Goal: Task Accomplishment & Management: Use online tool/utility

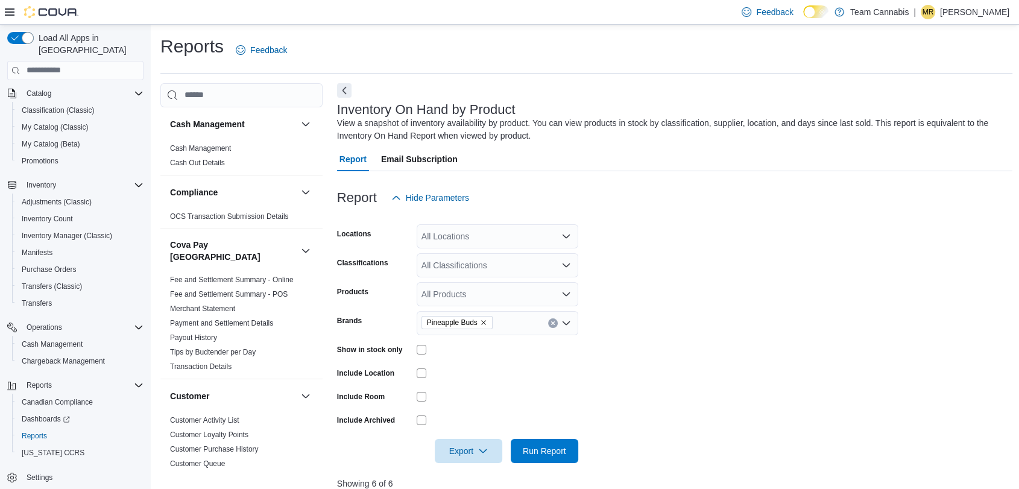
click at [487, 322] on icon "Remove Pineapple Buds from selection in this group" at bounding box center [483, 322] width 7 height 7
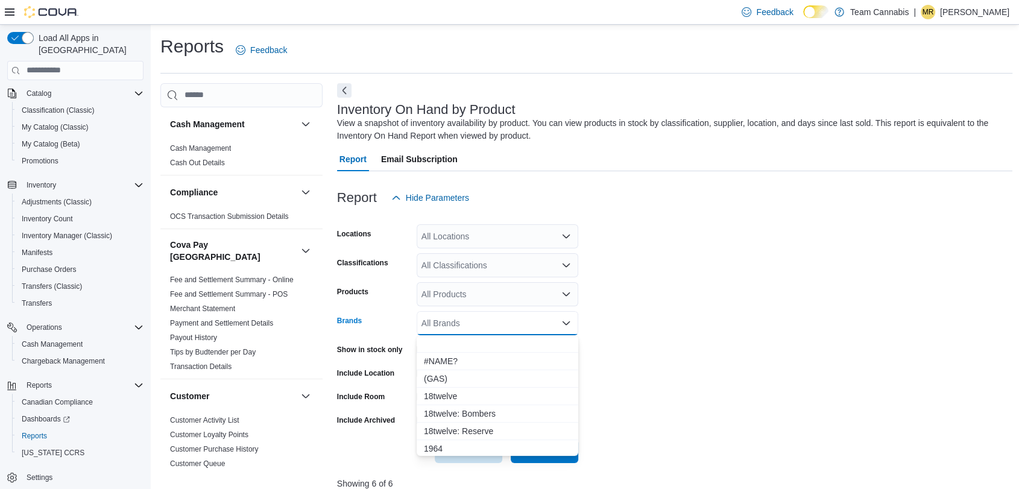
click at [484, 262] on div "All Classifications" at bounding box center [498, 265] width 162 height 24
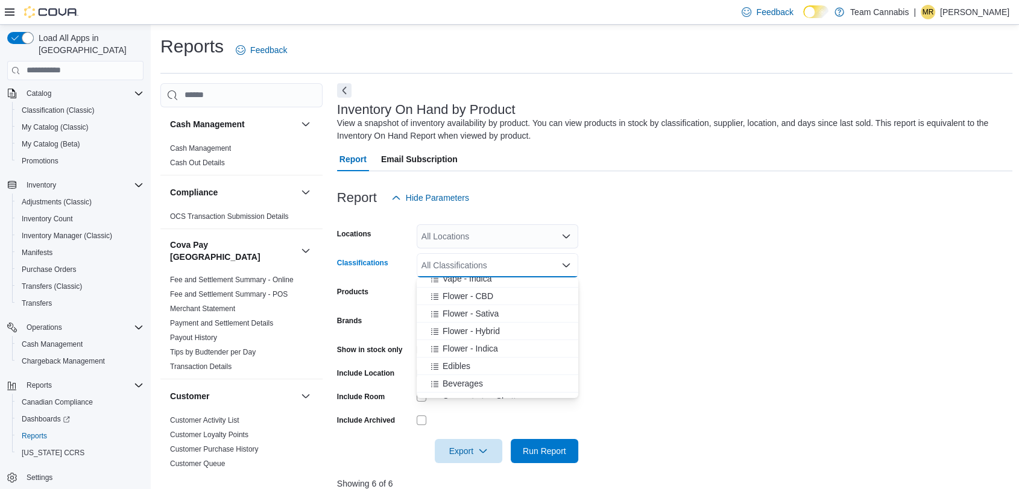
scroll to position [201, 0]
click at [467, 381] on span "Beverages" at bounding box center [463, 382] width 40 height 12
click at [653, 426] on form "Locations All Locations Classifications Beverages Combo box. Selected. [GEOGRAP…" at bounding box center [675, 336] width 676 height 253
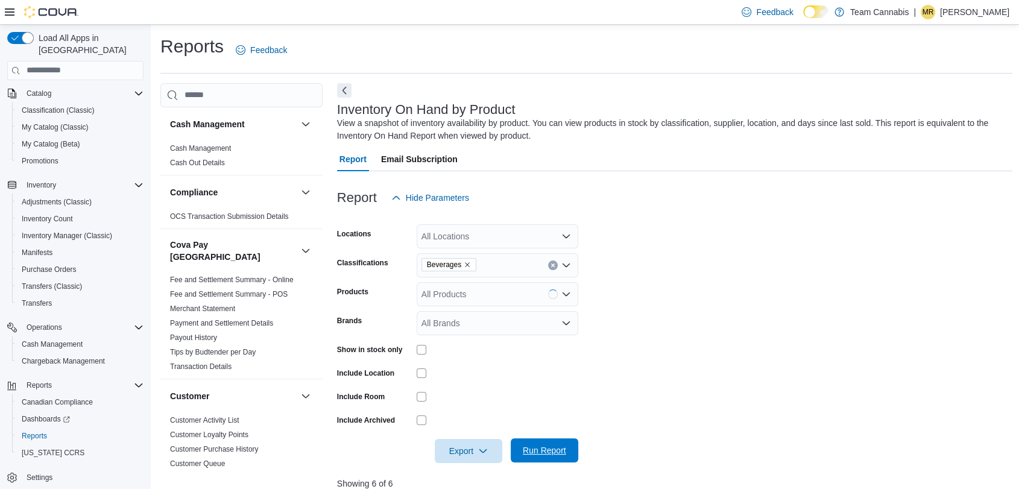
click at [554, 451] on span "Run Report" at bounding box center [544, 450] width 43 height 12
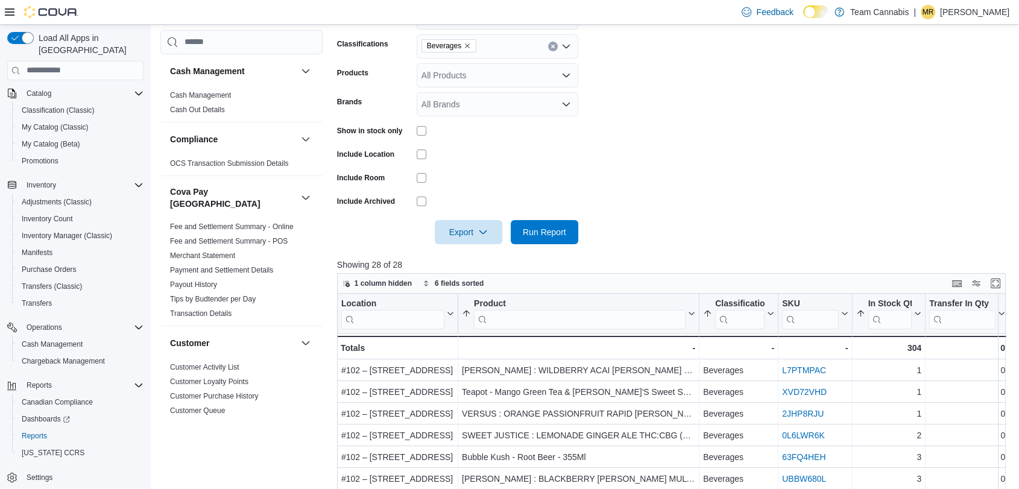
scroll to position [134, 0]
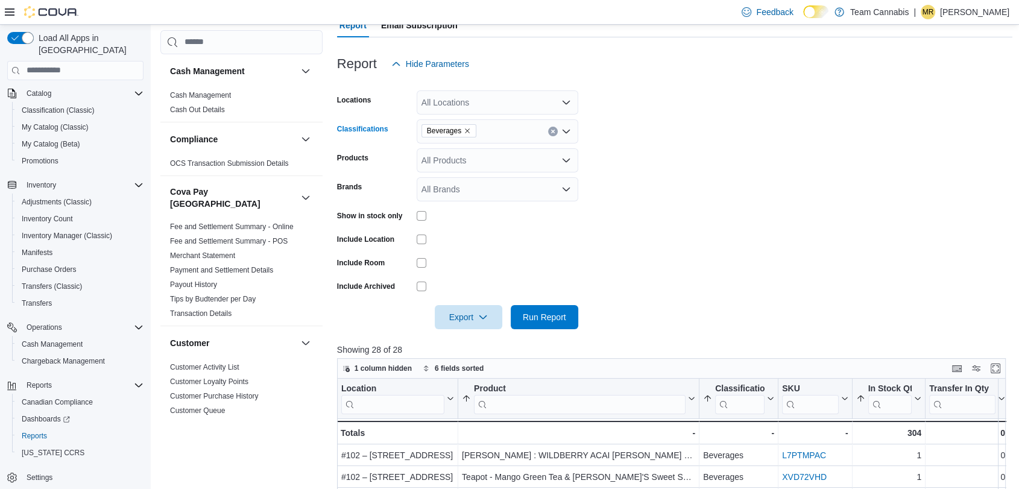
click at [465, 131] on icon "Remove Beverages from selection in this group" at bounding box center [467, 130] width 7 height 7
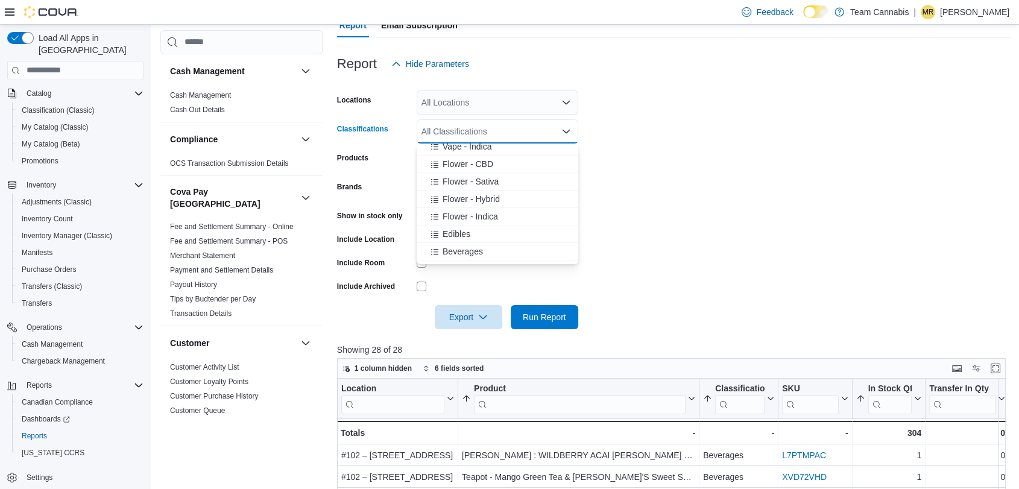
scroll to position [201, 0]
click at [466, 229] on span "Edibles" at bounding box center [457, 231] width 28 height 12
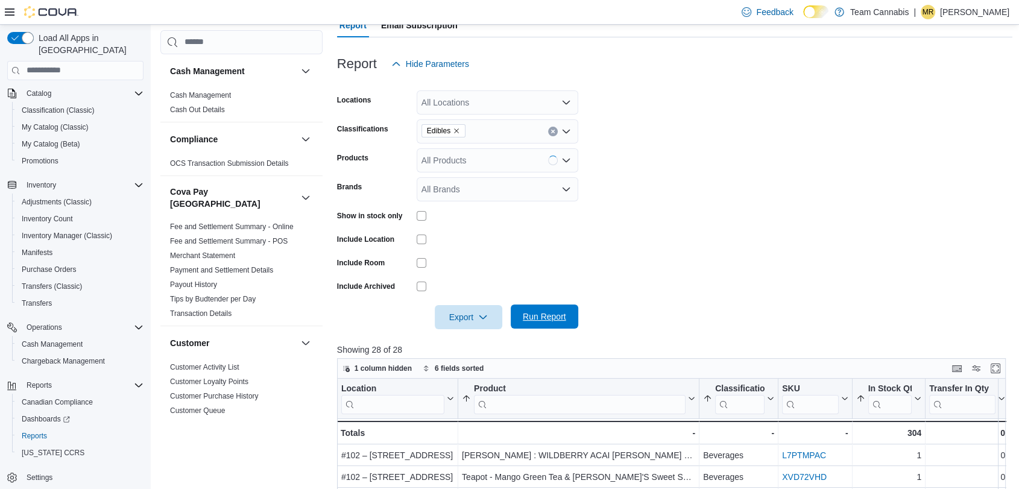
click at [548, 317] on span "Run Report" at bounding box center [544, 317] width 43 height 12
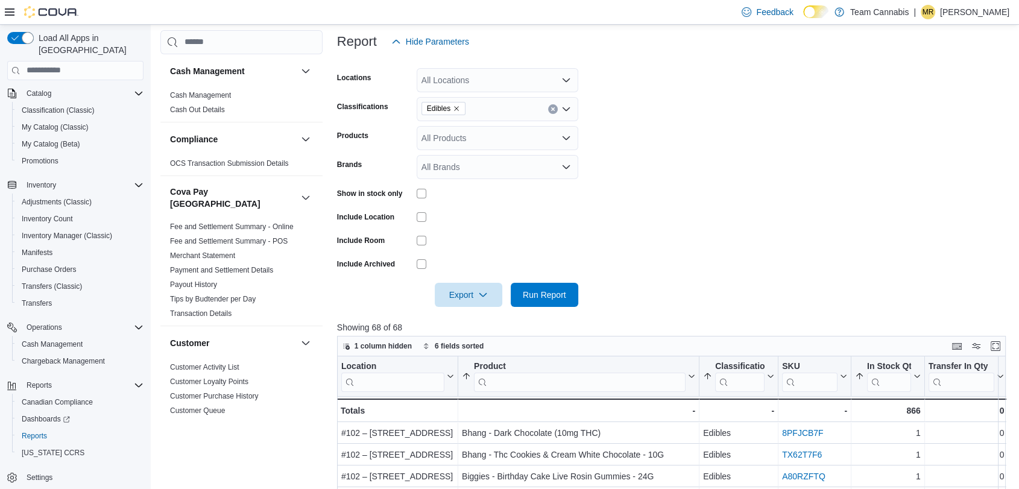
scroll to position [134, 0]
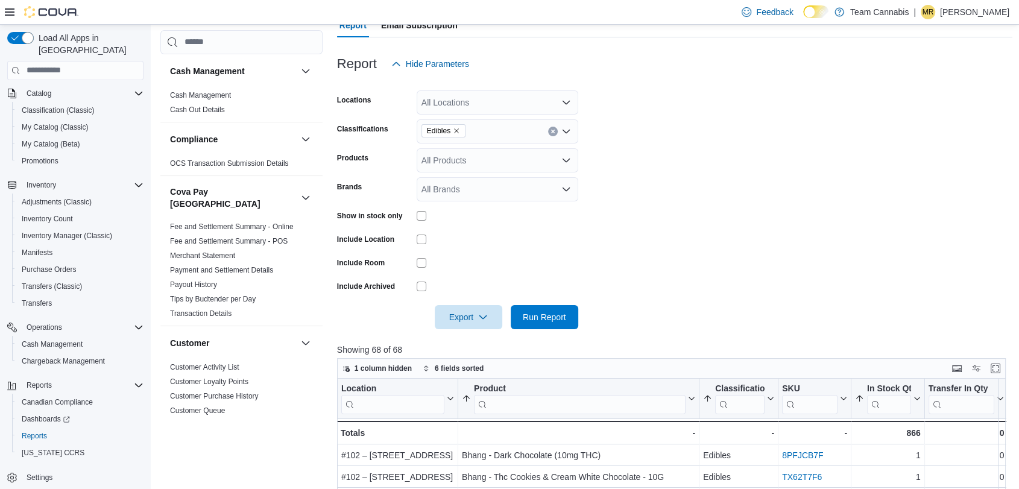
click at [455, 132] on icon "Remove Edibles from selection in this group" at bounding box center [456, 130] width 7 height 7
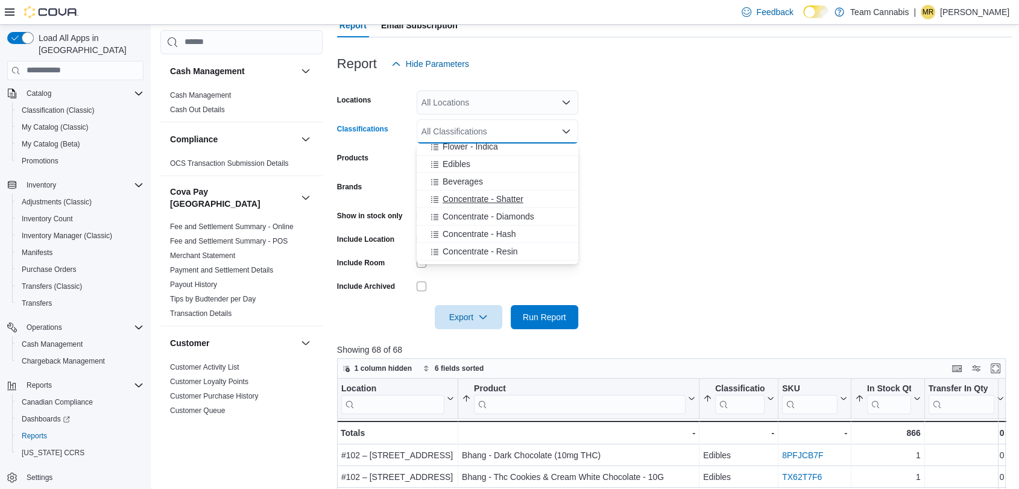
click at [491, 196] on span "Concentrate - Shatter" at bounding box center [483, 199] width 81 height 12
click at [567, 315] on span "Run Report" at bounding box center [544, 317] width 53 height 24
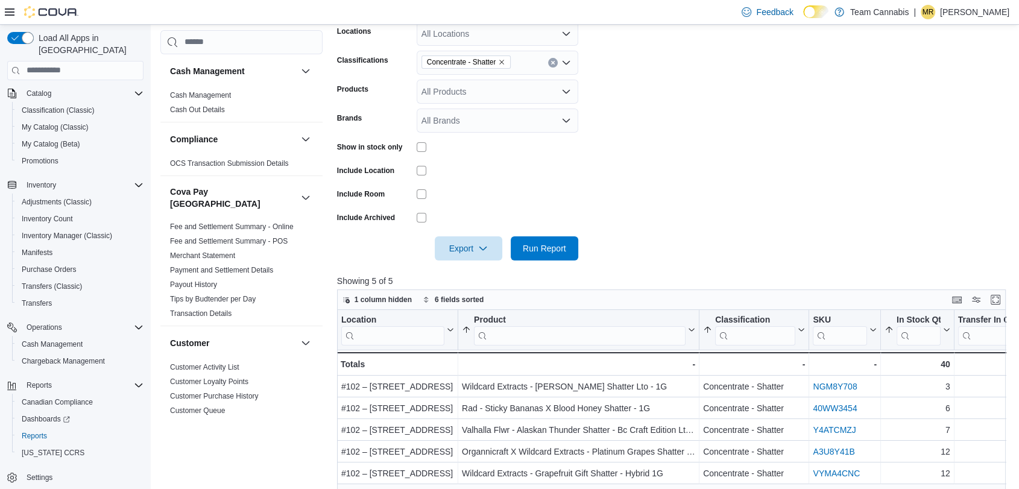
scroll to position [201, 0]
click at [505, 67] on span "Concentrate - Shatter" at bounding box center [466, 64] width 79 height 12
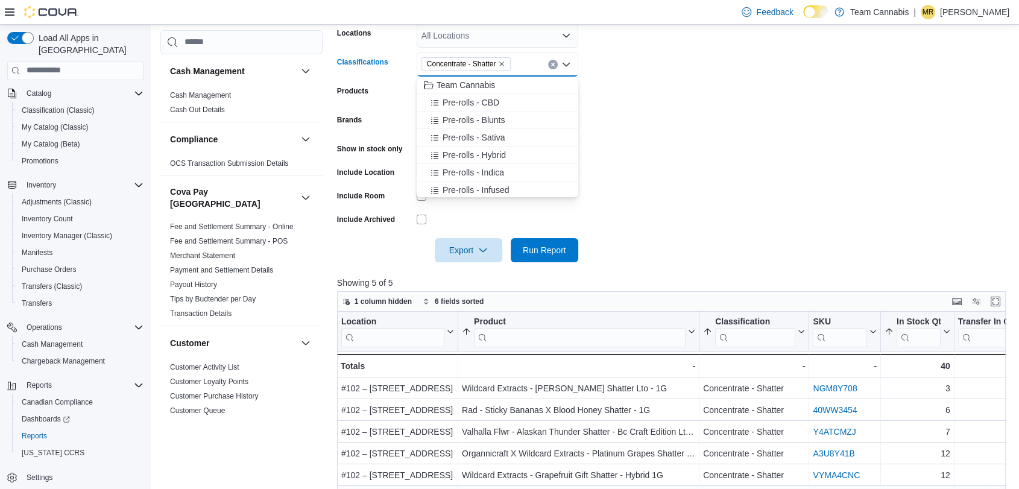
click at [503, 64] on icon "Remove Concentrate - Shatter from selection in this group" at bounding box center [501, 63] width 7 height 7
click at [499, 140] on span "Pre-rolls - Sativa" at bounding box center [474, 137] width 62 height 12
click at [609, 236] on div at bounding box center [675, 234] width 676 height 10
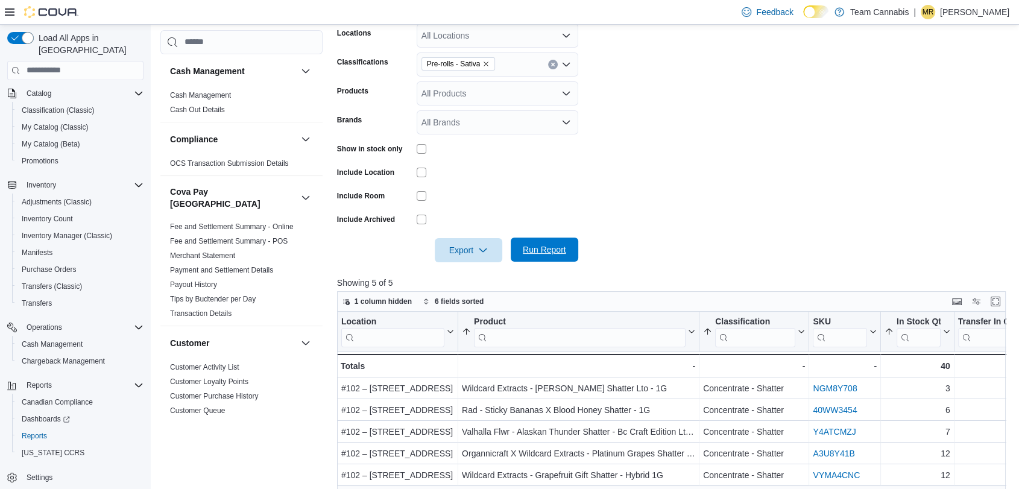
click at [567, 242] on span "Run Report" at bounding box center [544, 250] width 53 height 24
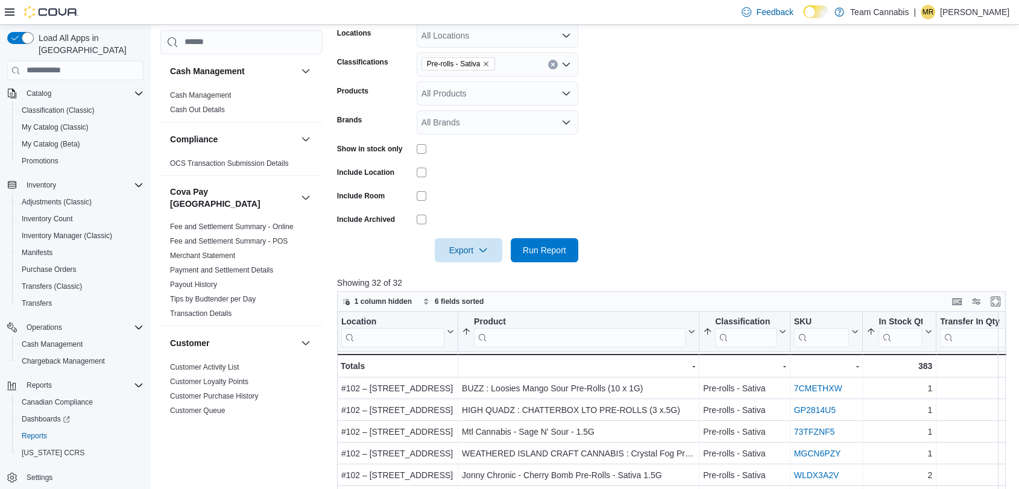
click at [487, 63] on icon "Remove Pre-rolls - Sativa from selection in this group" at bounding box center [485, 63] width 7 height 7
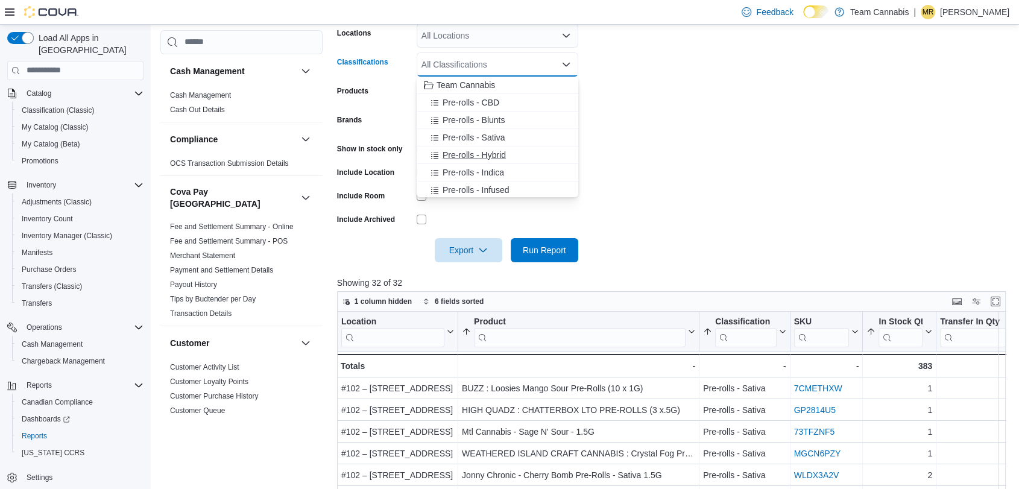
click at [494, 155] on span "Pre-rolls - Hybrid" at bounding box center [474, 155] width 63 height 12
click at [616, 206] on form "Locations All Locations Classifications Pre-rolls - Hybrid Combo box. Selected.…" at bounding box center [675, 135] width 676 height 253
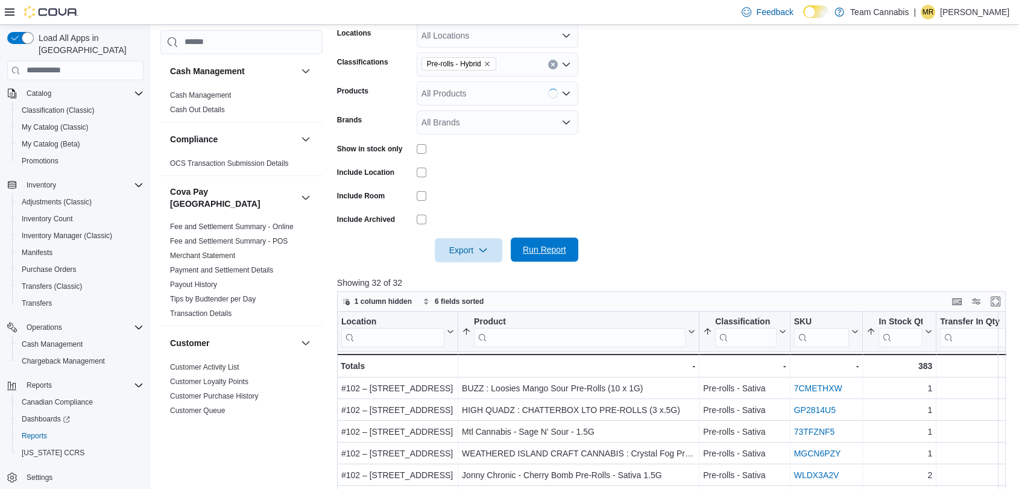
click at [561, 258] on span "Run Report" at bounding box center [544, 250] width 53 height 24
click at [487, 60] on icon "Remove Pre-rolls - Hybrid from selection in this group" at bounding box center [487, 63] width 7 height 7
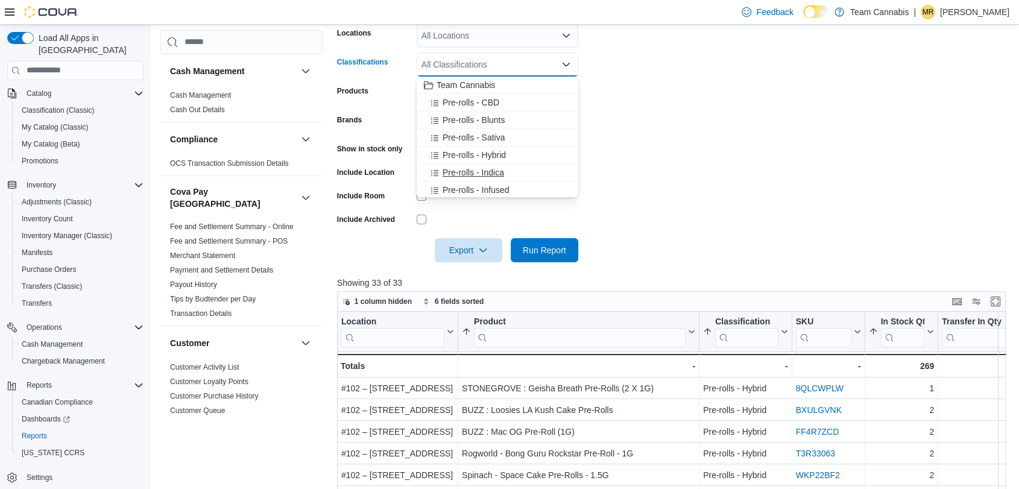
click at [492, 171] on span "Pre-rolls - Indica" at bounding box center [474, 172] width 62 height 12
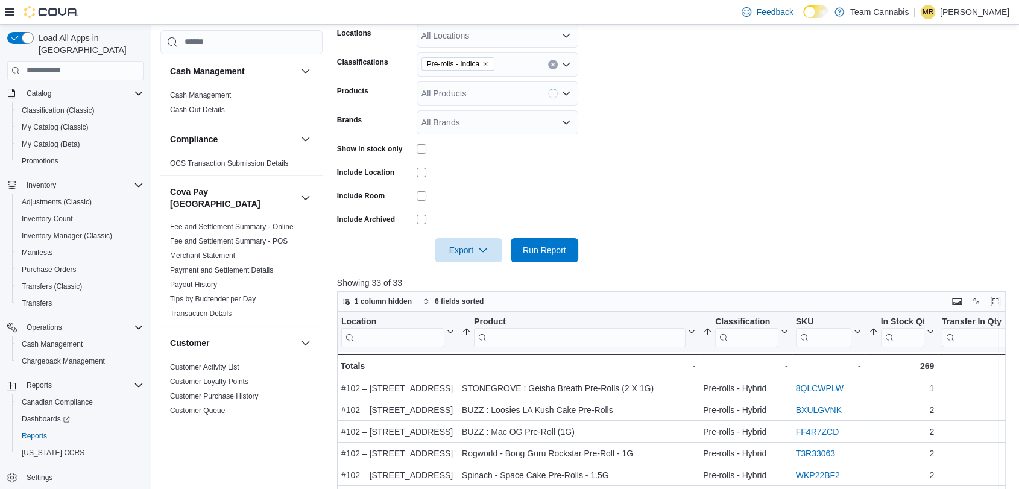
click at [624, 175] on form "Locations All Locations Classifications Pre-rolls - Indica Products All Product…" at bounding box center [675, 135] width 676 height 253
click at [545, 239] on span "Run Report" at bounding box center [544, 250] width 53 height 24
click at [488, 65] on icon "Remove Pre-rolls - Indica from selection in this group" at bounding box center [485, 64] width 5 height 5
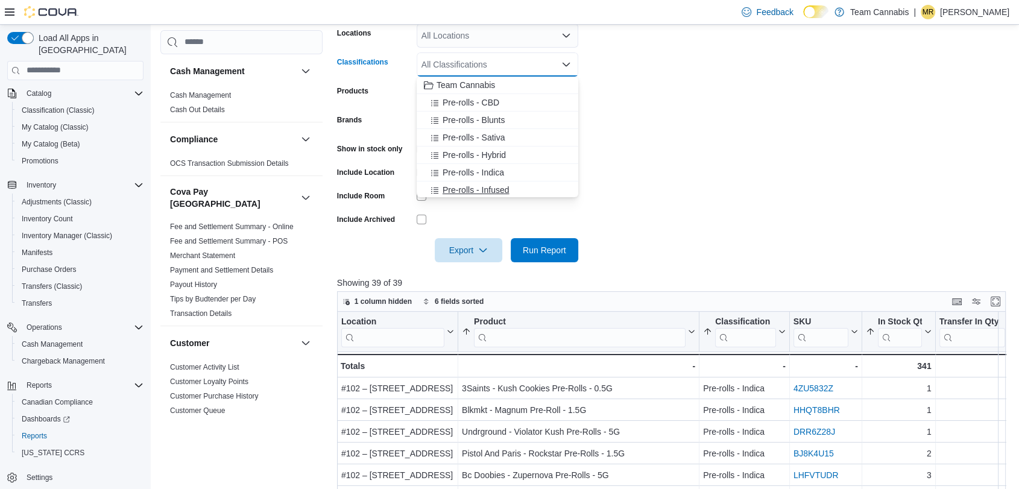
click at [496, 192] on span "Pre-rolls - Infused" at bounding box center [476, 190] width 66 height 12
click at [709, 183] on form "Locations All Locations Classifications Pre-rolls - Infused Combo box. Selected…" at bounding box center [675, 135] width 676 height 253
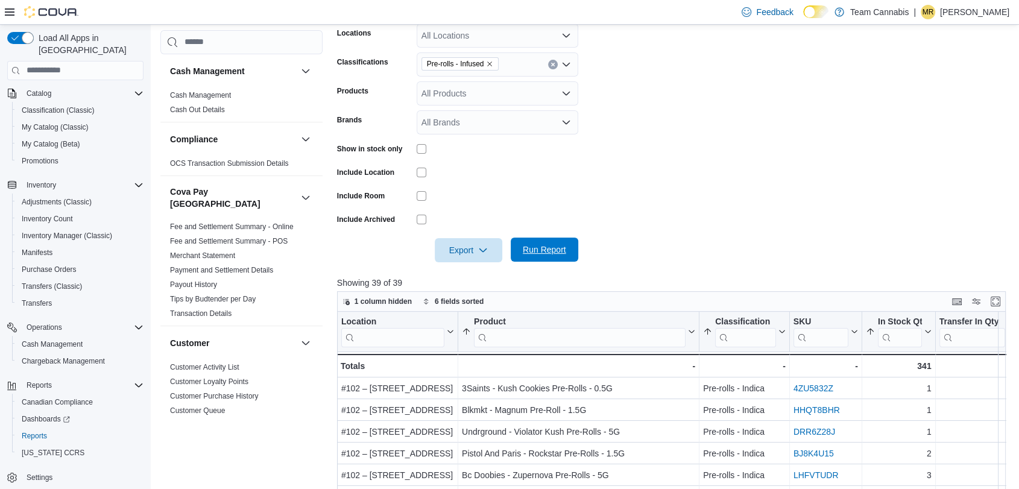
click at [556, 245] on span "Run Report" at bounding box center [544, 250] width 43 height 12
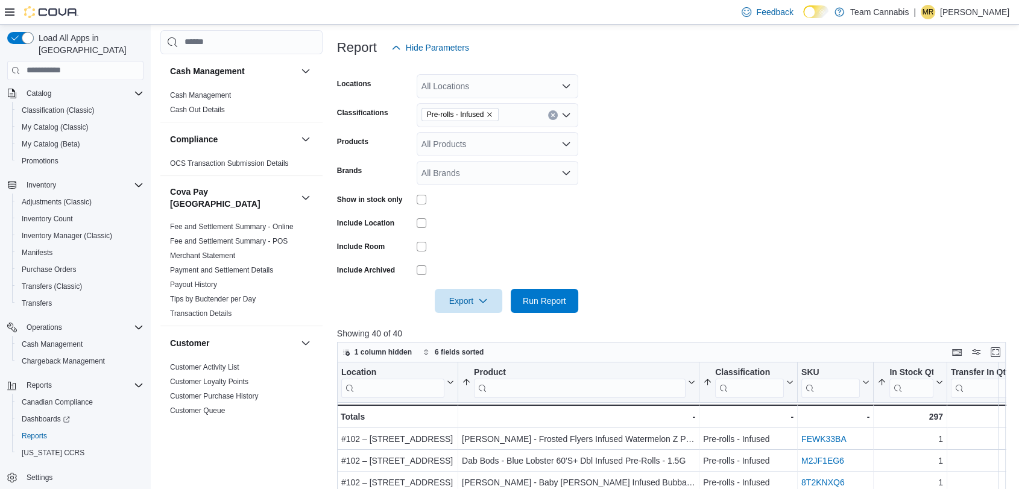
scroll to position [134, 0]
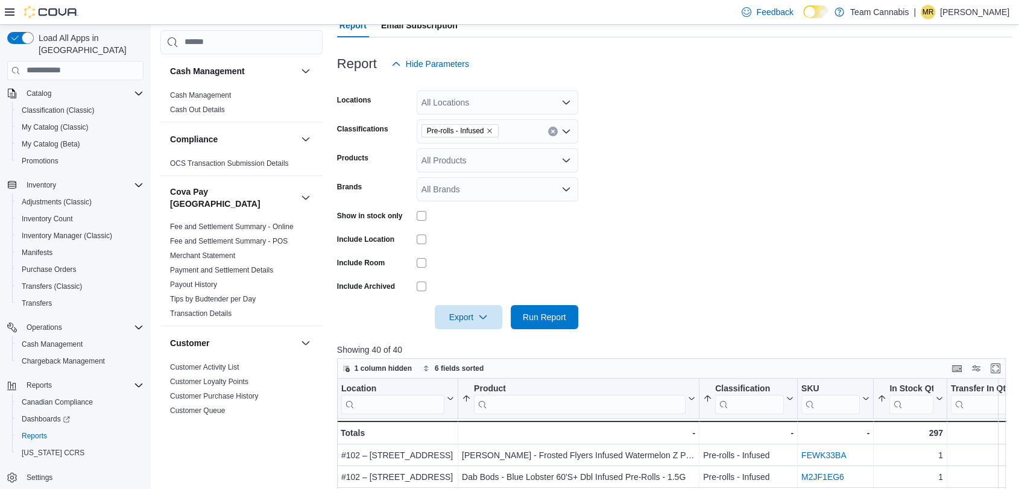
click at [490, 131] on icon "Remove Pre-rolls - Infused from selection in this group" at bounding box center [490, 130] width 5 height 5
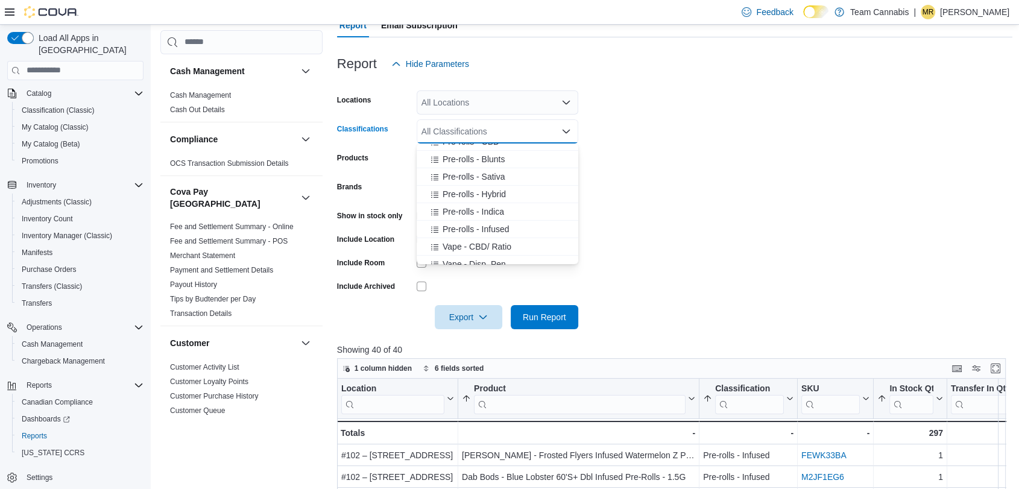
scroll to position [67, 0]
click at [493, 209] on span "Vape - CBD/ Ratio" at bounding box center [477, 207] width 69 height 12
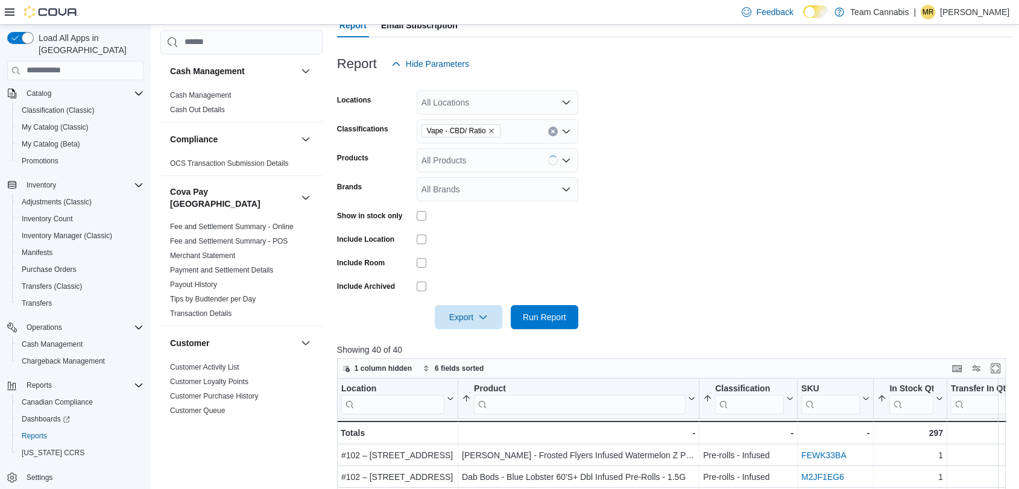
click at [653, 227] on form "Locations All Locations Classifications Vape - CBD/ Ratio Products All Products…" at bounding box center [675, 202] width 676 height 253
click at [532, 311] on span "Run Report" at bounding box center [544, 317] width 43 height 12
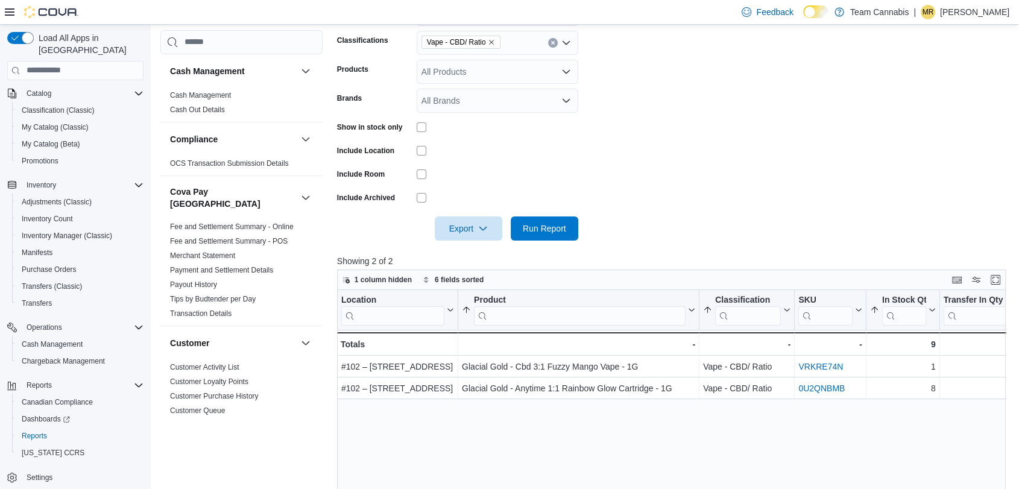
scroll to position [203, 0]
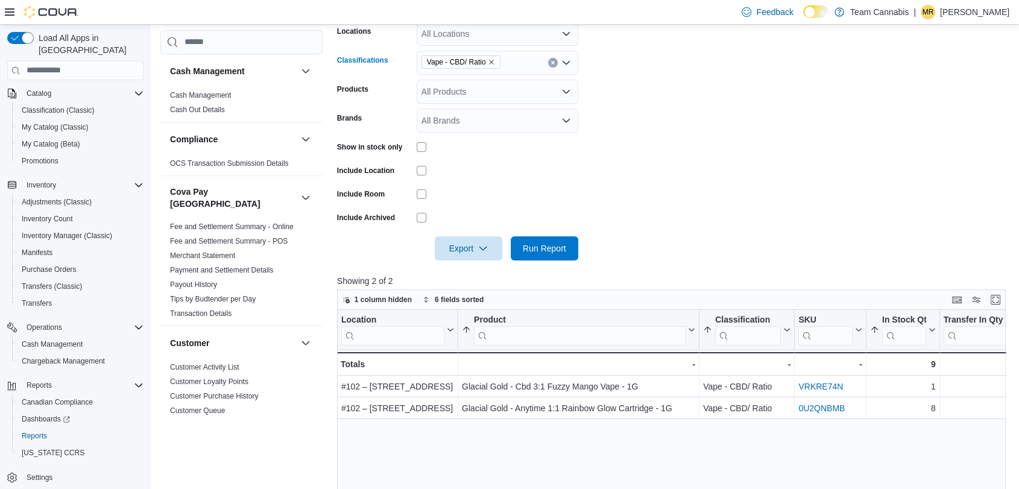
click at [492, 61] on icon "Remove Vape - CBD/ Ratio from selection in this group" at bounding box center [492, 62] width 5 height 5
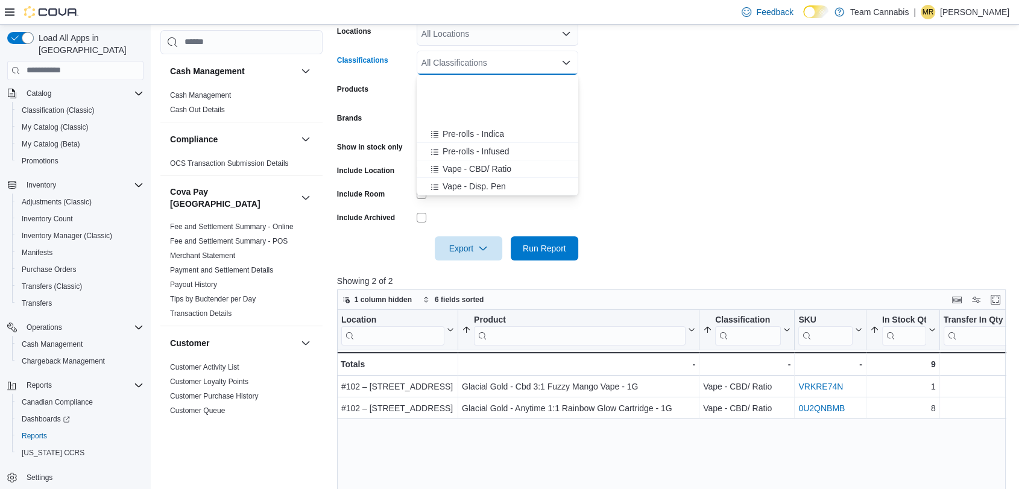
scroll to position [134, 0]
click at [479, 110] on span "Vape - Sativa" at bounding box center [468, 107] width 50 height 12
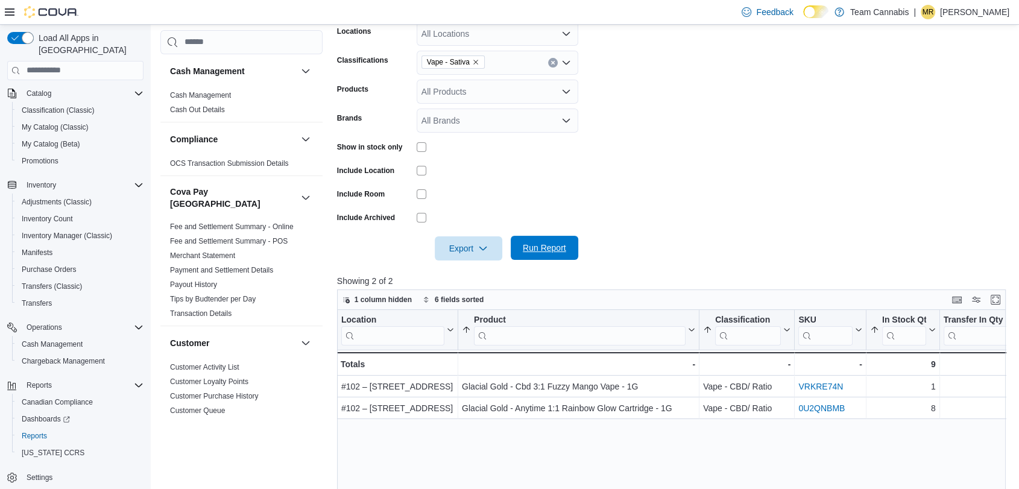
click at [550, 248] on span "Run Report" at bounding box center [544, 248] width 43 height 12
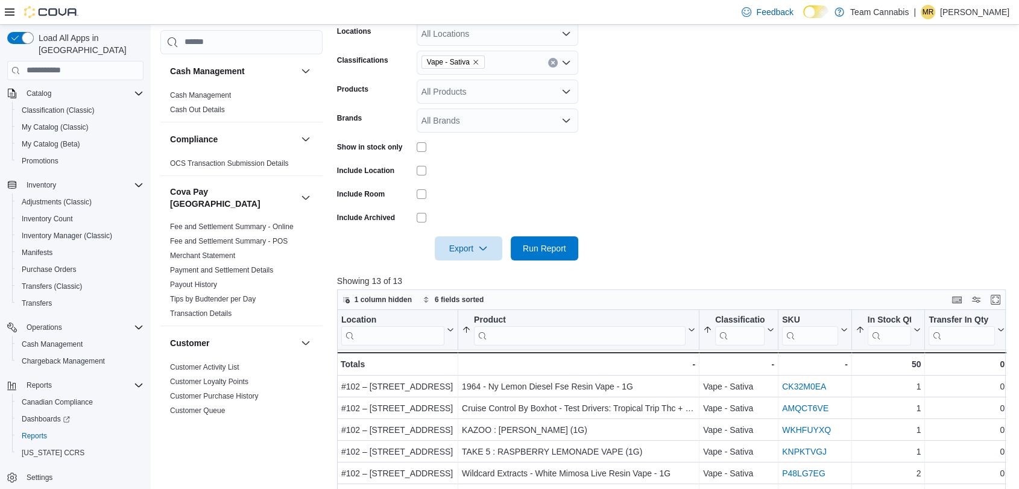
click at [476, 60] on icon "Remove Vape - Sativa from selection in this group" at bounding box center [475, 61] width 7 height 7
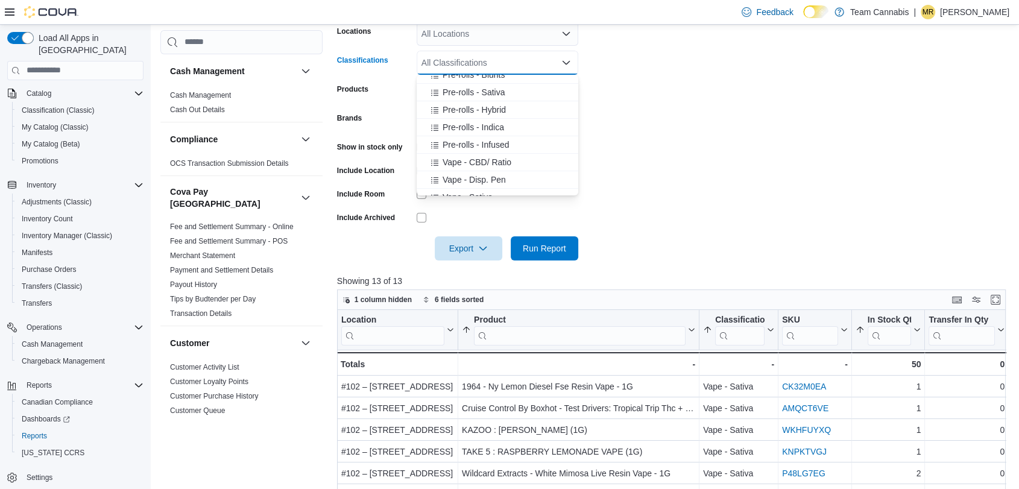
scroll to position [67, 0]
click at [476, 189] on span "Vape - Hybrid" at bounding box center [468, 191] width 51 height 12
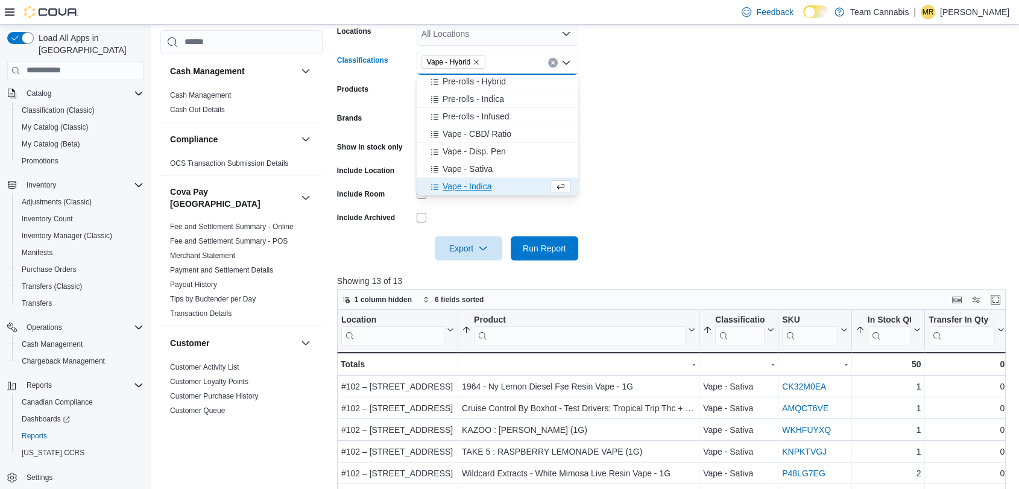
click at [601, 238] on form "Locations All Locations Classifications Vape - Hybrid Combo box. Selected. Vape…" at bounding box center [675, 133] width 676 height 253
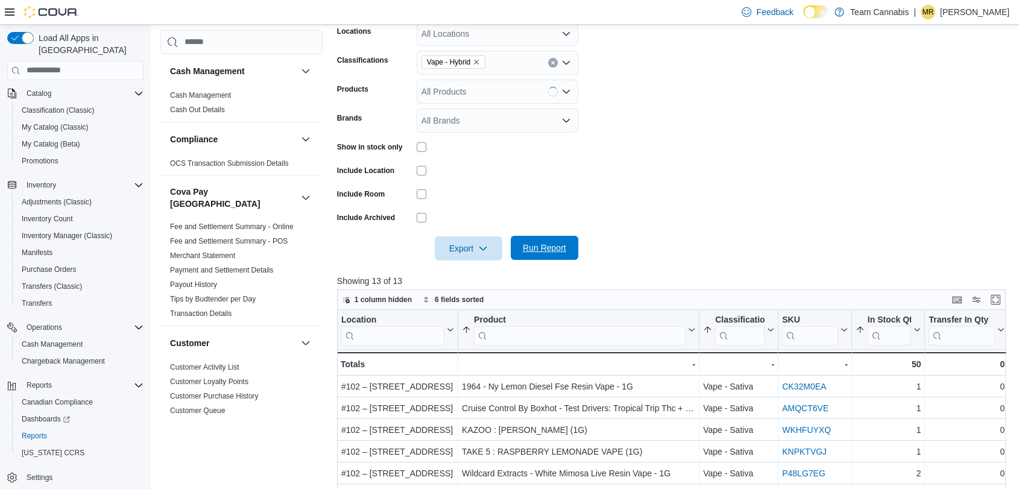
click at [571, 251] on button "Run Report" at bounding box center [545, 248] width 68 height 24
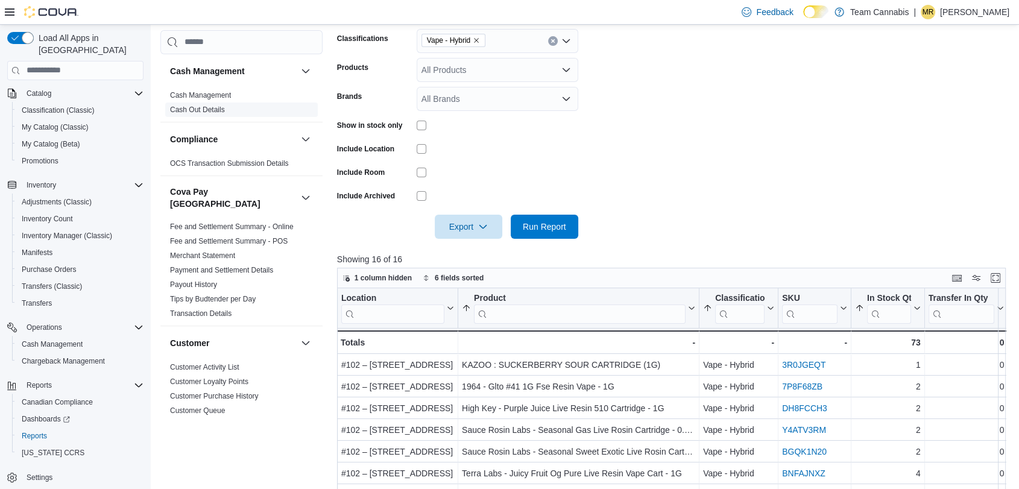
scroll to position [203, 0]
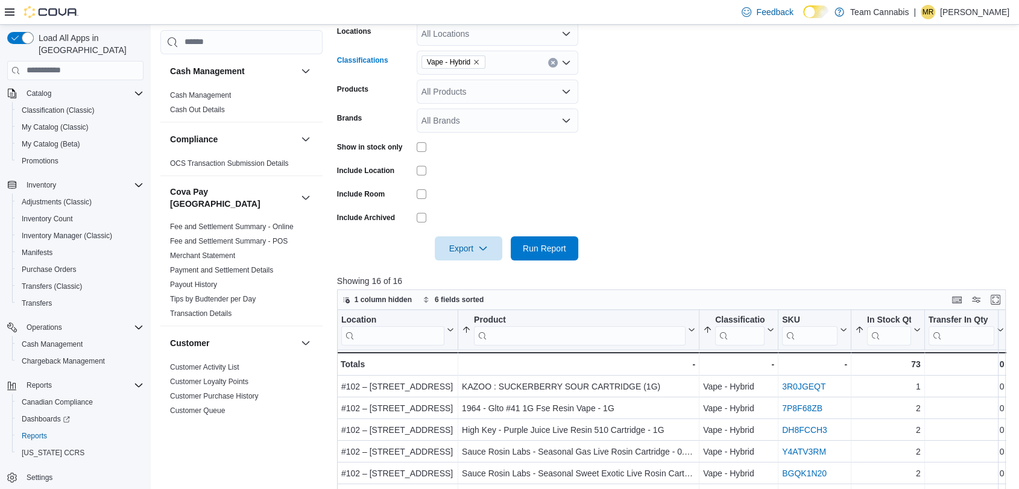
click at [480, 62] on icon "Remove Vape - Hybrid from selection in this group" at bounding box center [476, 61] width 7 height 7
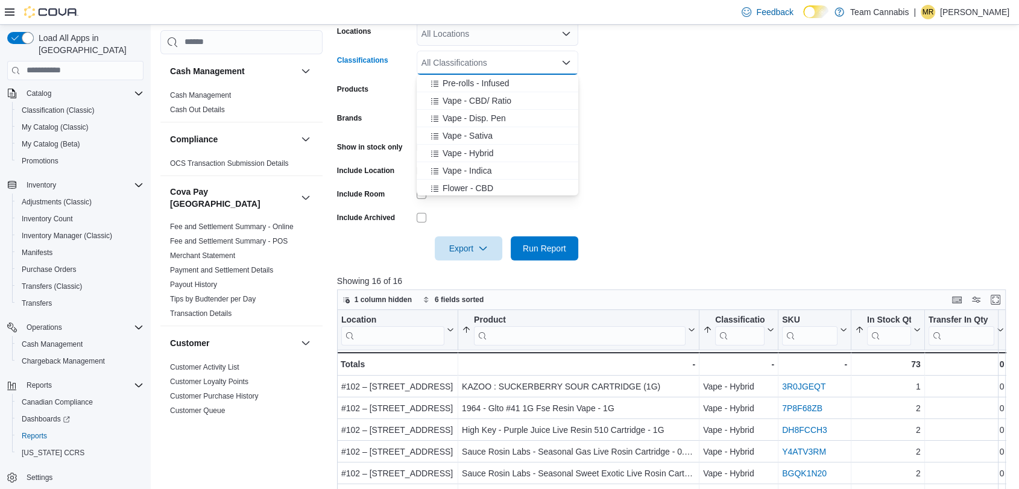
scroll to position [134, 0]
click at [464, 142] on span "Vape - Indica" at bounding box center [467, 142] width 49 height 12
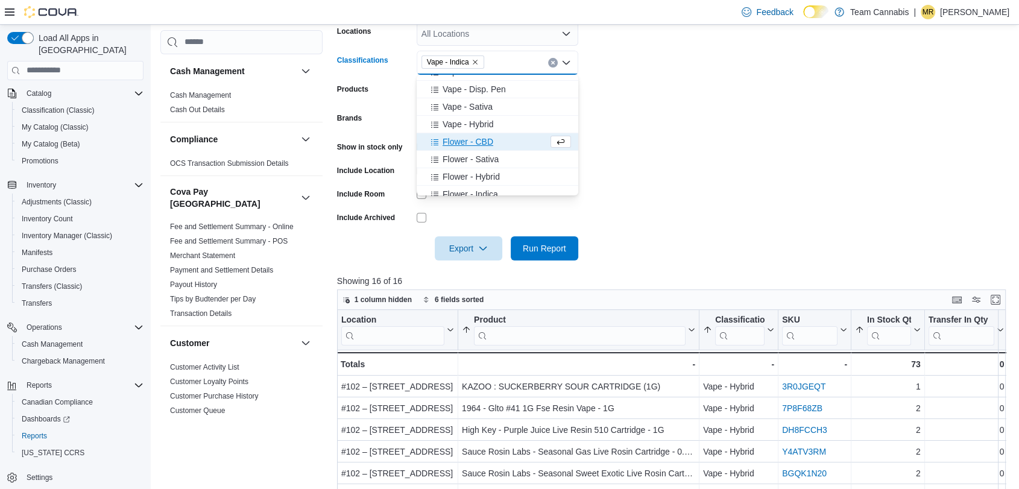
click at [666, 144] on form "Locations All Locations Classifications Vape - [GEOGRAPHIC_DATA] Combo box. Sel…" at bounding box center [675, 133] width 676 height 253
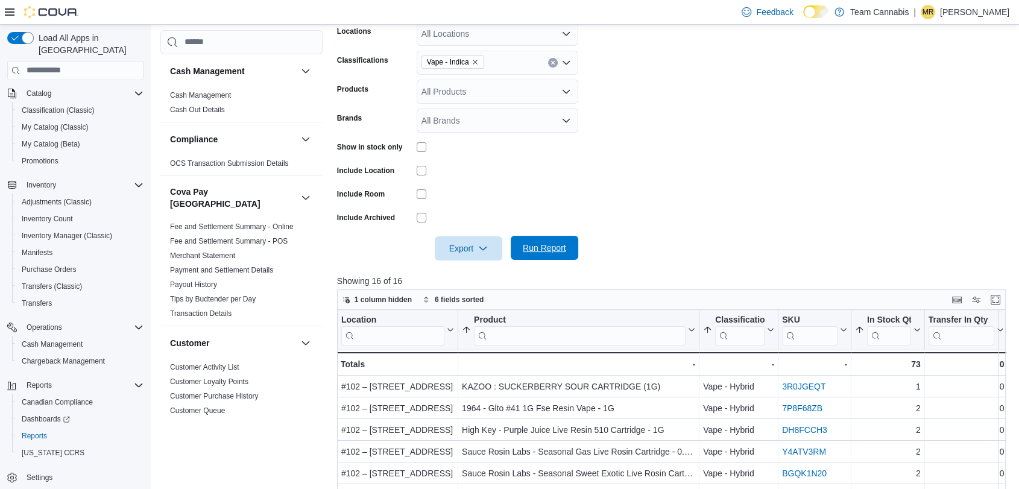
click at [562, 246] on span "Run Report" at bounding box center [544, 248] width 43 height 12
click at [475, 64] on icon "Remove Vape - Indica from selection in this group" at bounding box center [475, 61] width 7 height 7
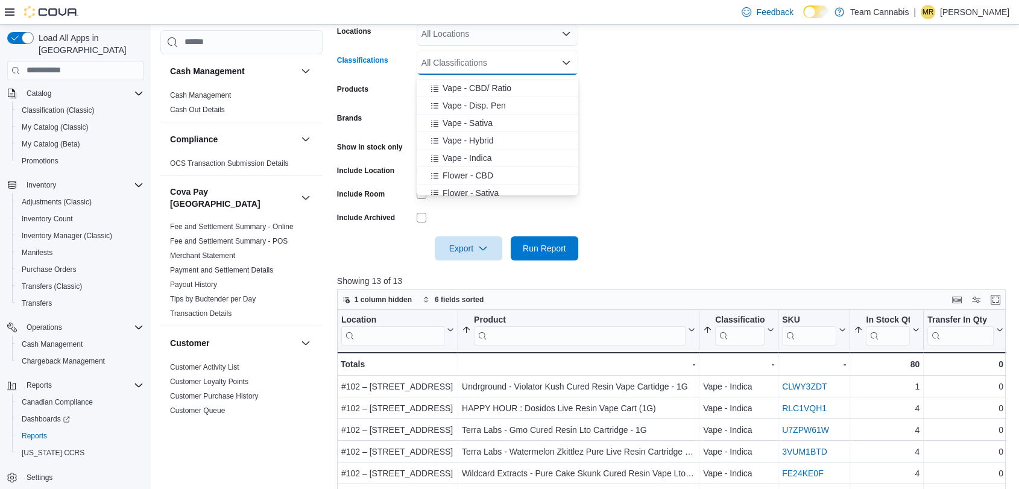
scroll to position [134, 0]
click at [499, 92] on span "Vape - Disp. Pen" at bounding box center [474, 89] width 63 height 12
click at [692, 147] on form "Locations All Locations Classifications Vape - Disp. Pen Combo box. Selected. V…" at bounding box center [675, 133] width 676 height 253
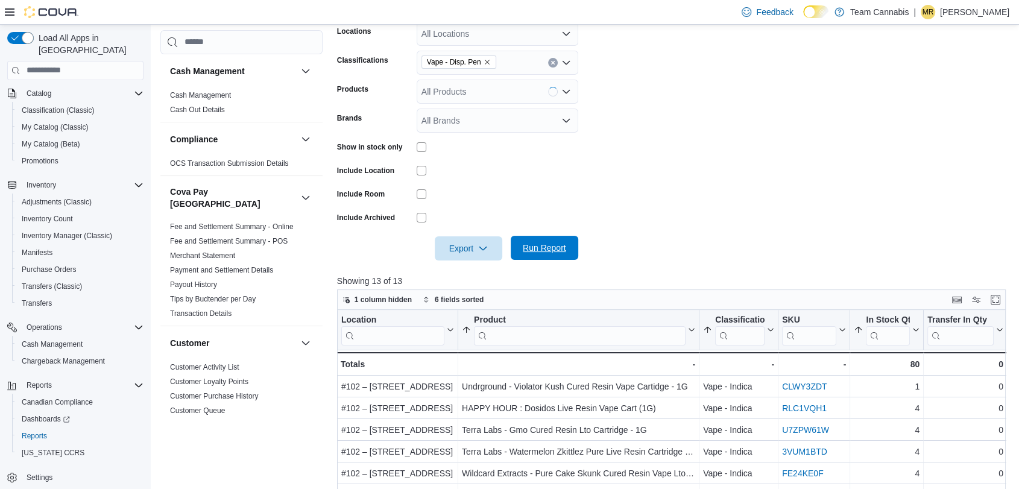
click at [548, 254] on span "Run Report" at bounding box center [544, 248] width 53 height 24
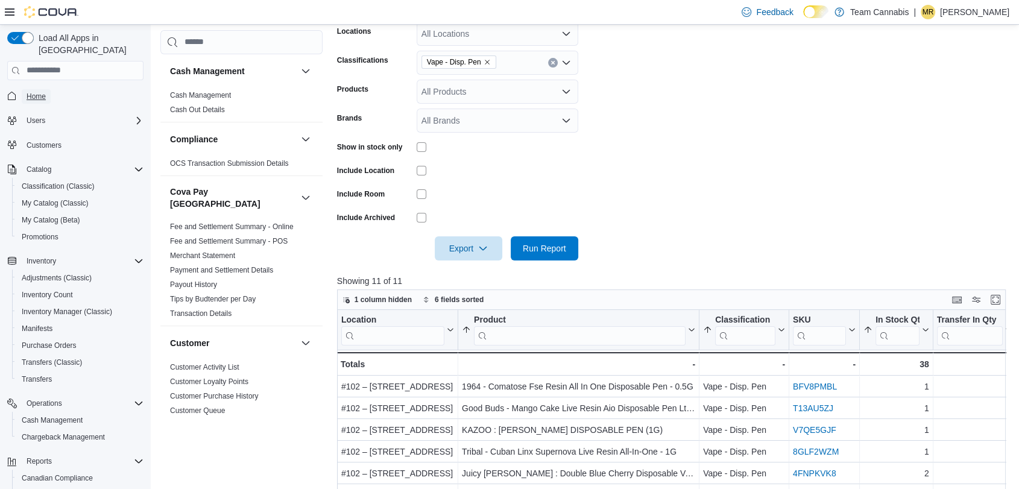
click at [50, 89] on link "Home" at bounding box center [36, 96] width 29 height 14
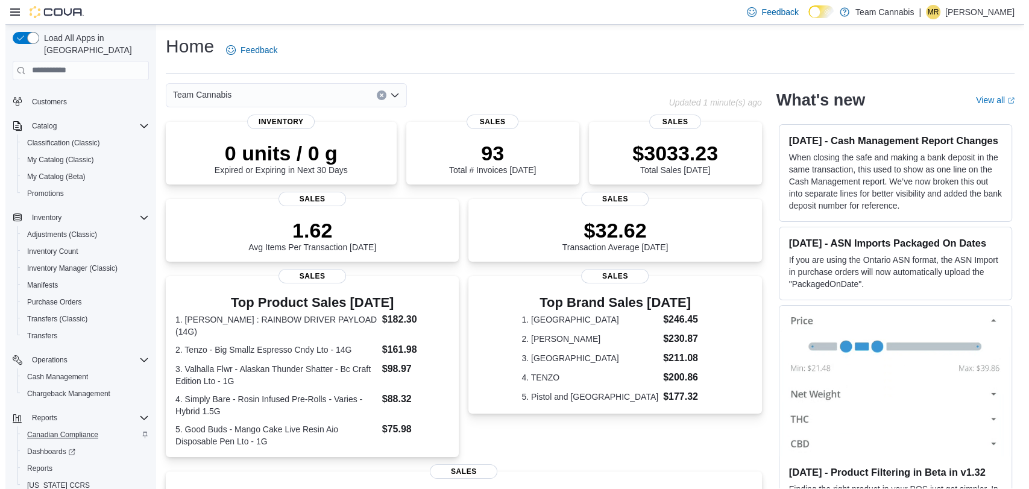
scroll to position [76, 0]
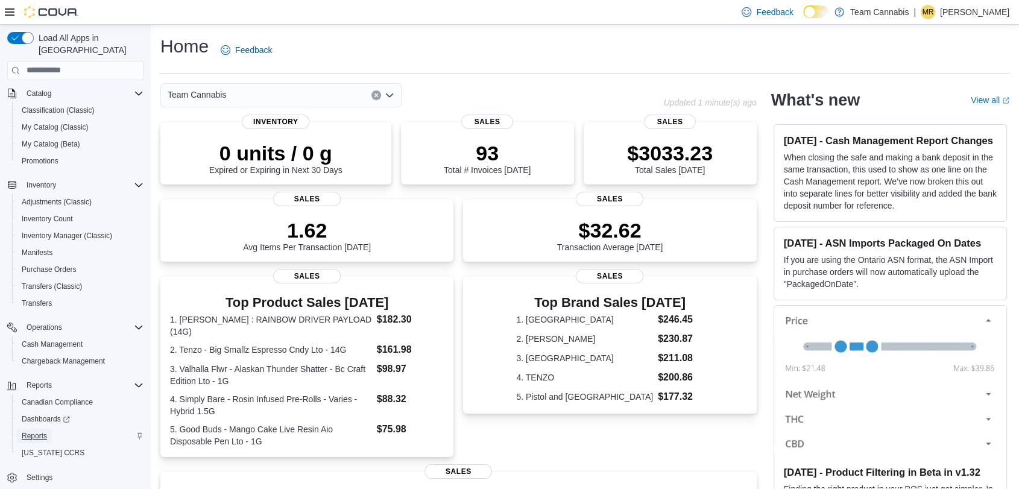
click at [34, 431] on span "Reports" at bounding box center [34, 436] width 25 height 10
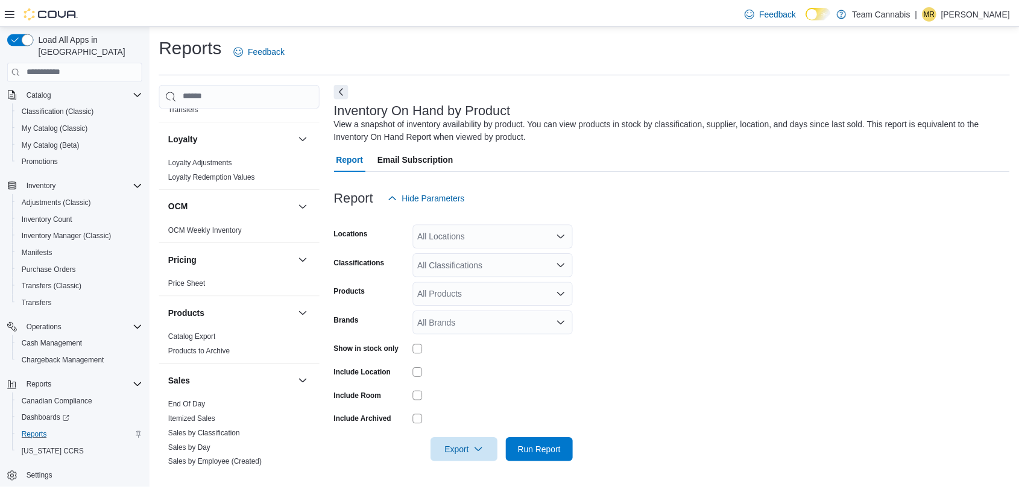
scroll to position [871, 0]
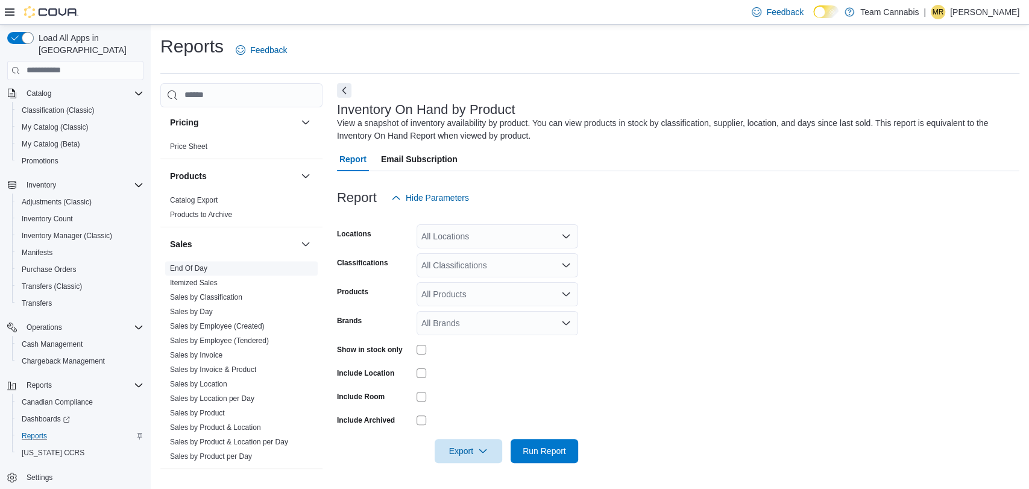
click at [192, 264] on link "End Of Day" at bounding box center [188, 268] width 37 height 8
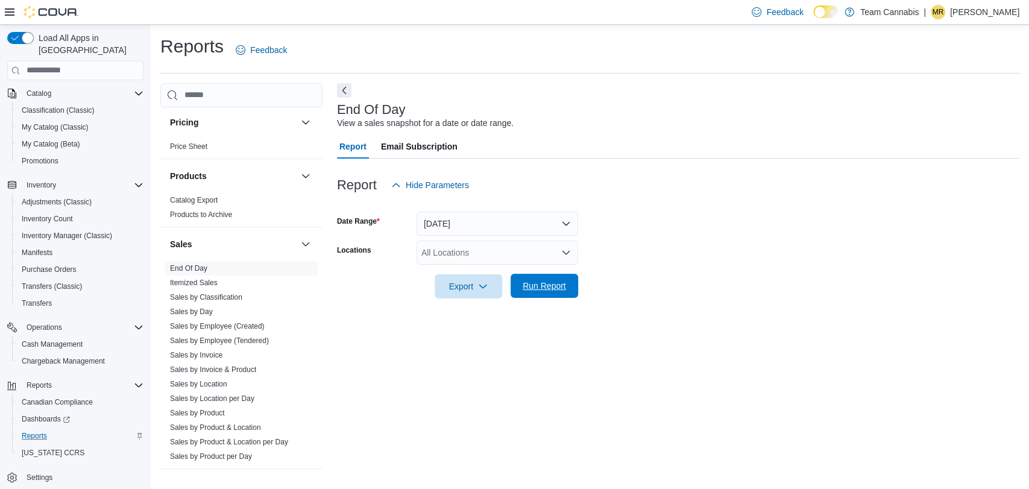
click at [537, 284] on span "Run Report" at bounding box center [544, 286] width 43 height 12
